Goal: Find specific fact: Find specific fact

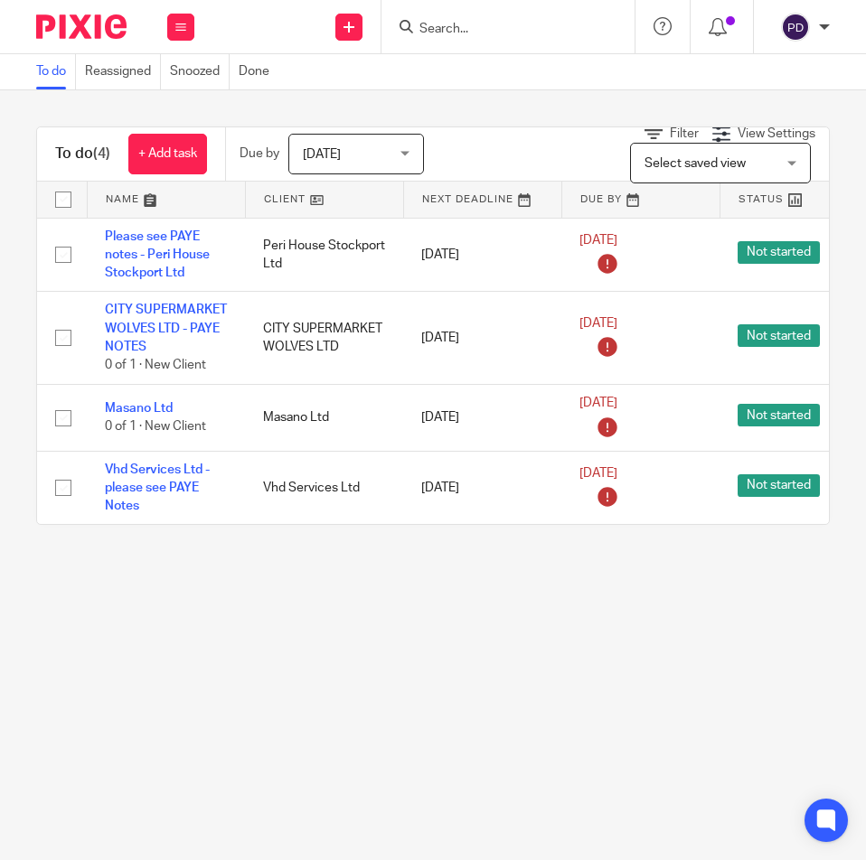
click at [462, 35] on input "Search" at bounding box center [499, 30] width 163 height 16
click at [466, 30] on input "Search" at bounding box center [499, 30] width 163 height 16
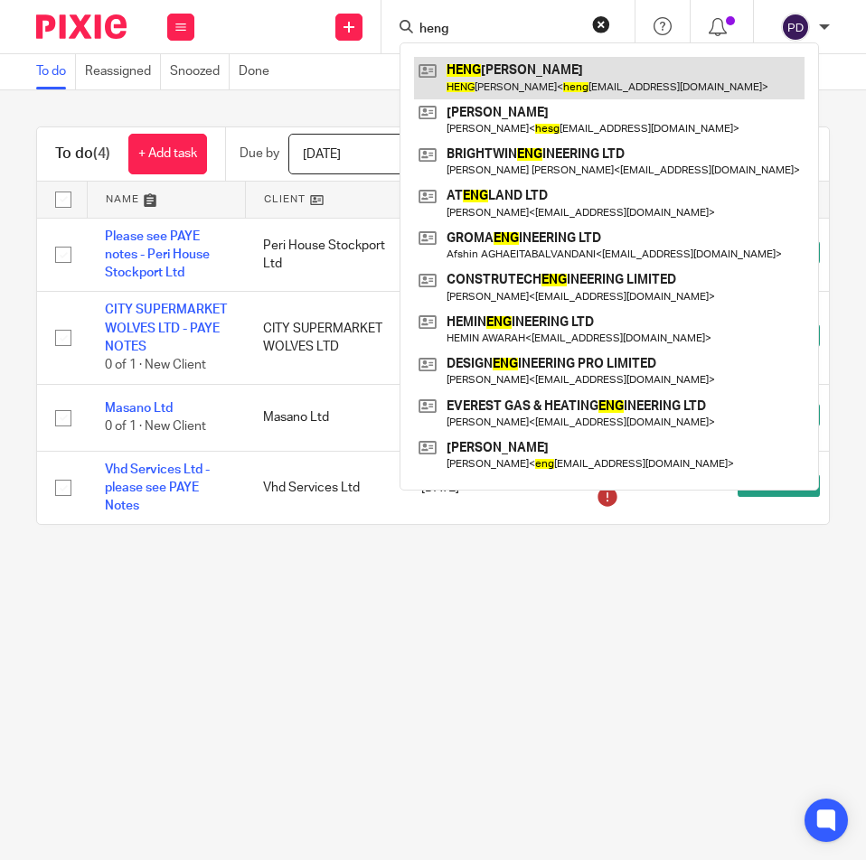
type input "heng"
click at [496, 80] on link at bounding box center [609, 78] width 390 height 42
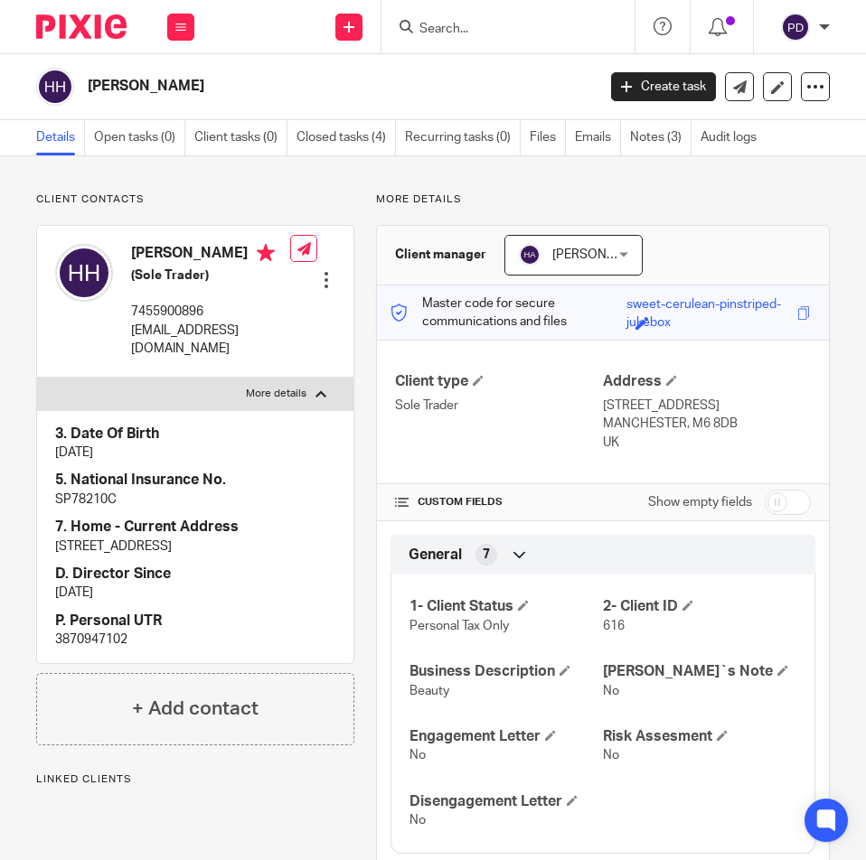
click at [105, 649] on p "3870947102" at bounding box center [195, 640] width 280 height 18
copy p "3870947102"
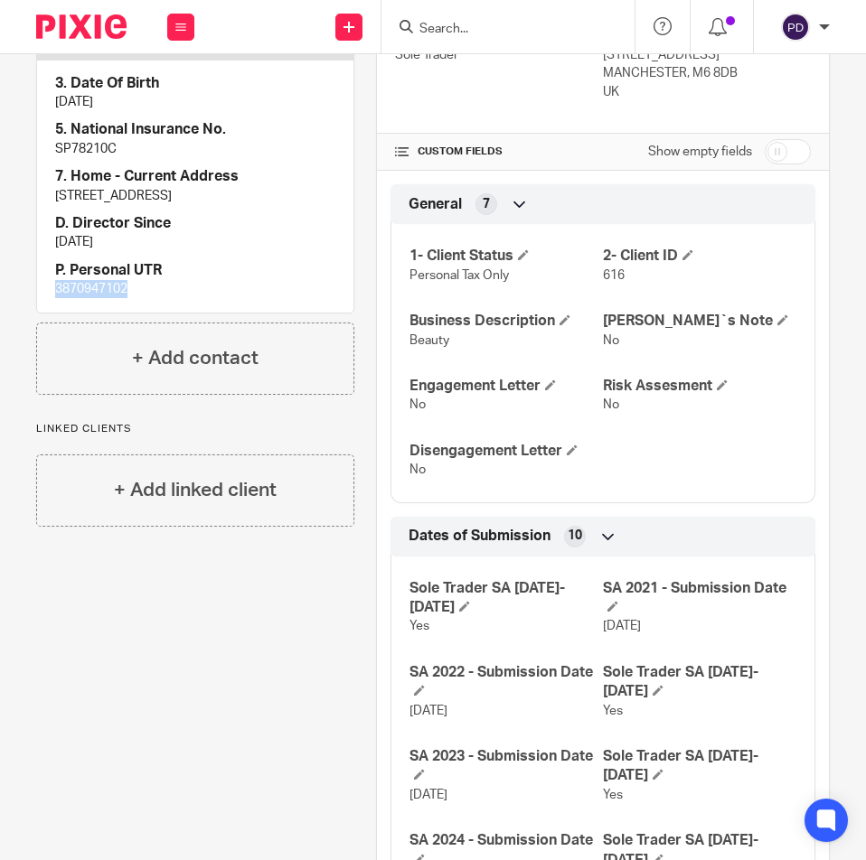
scroll to position [361, 0]
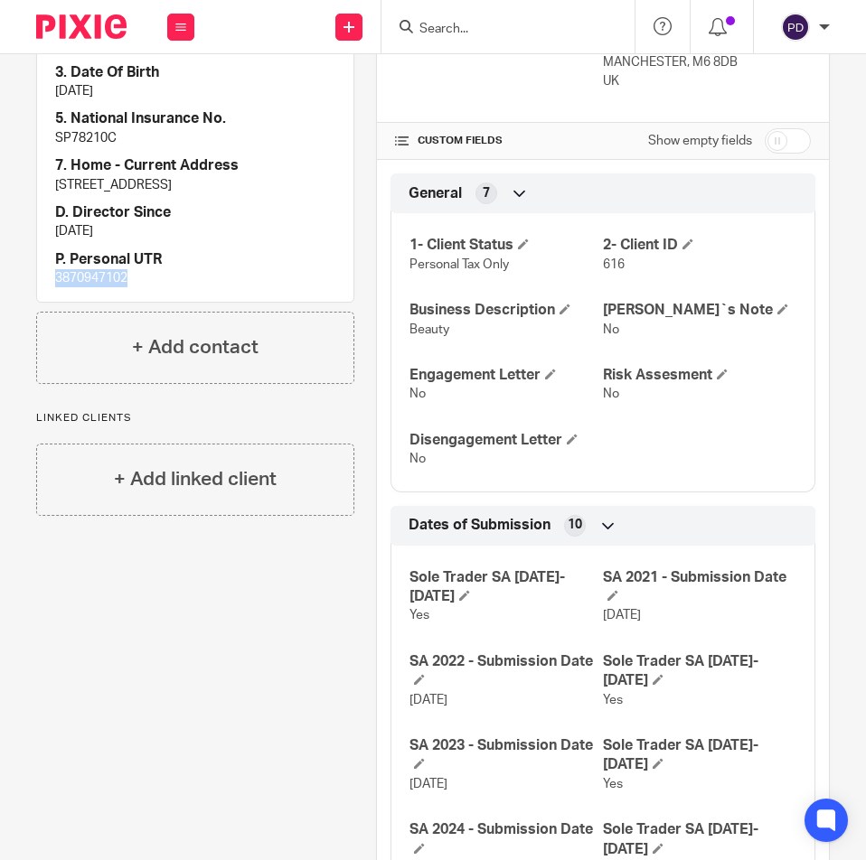
click at [101, 287] on p "3870947102" at bounding box center [195, 278] width 280 height 18
click at [100, 287] on p "3870947102" at bounding box center [195, 278] width 280 height 18
copy p "3870947102"
